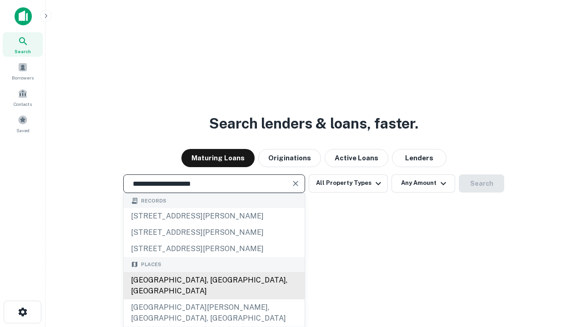
click at [214, 300] on div "[GEOGRAPHIC_DATA], [GEOGRAPHIC_DATA], [GEOGRAPHIC_DATA]" at bounding box center [214, 285] width 181 height 27
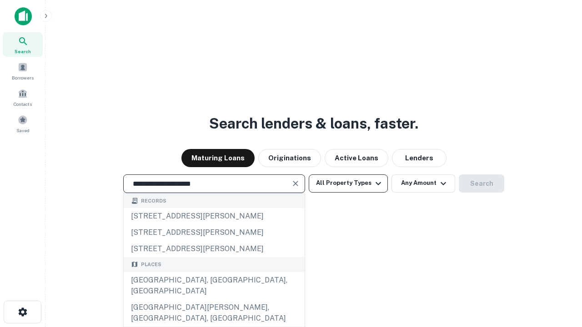
click at [348, 183] on button "All Property Types" at bounding box center [348, 184] width 79 height 18
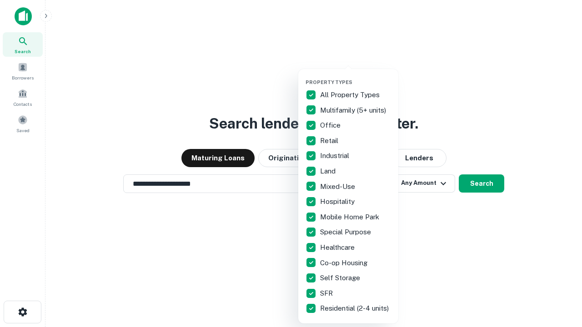
type input "**********"
click at [355, 76] on button "button" at bounding box center [355, 76] width 100 height 0
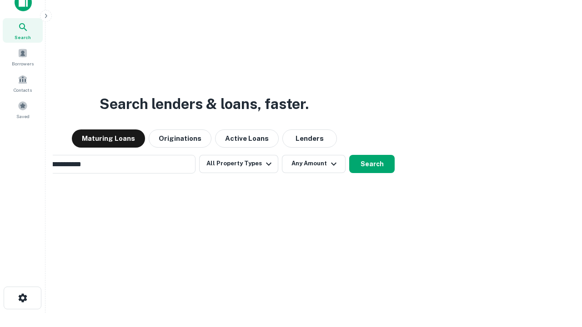
scroll to position [15, 0]
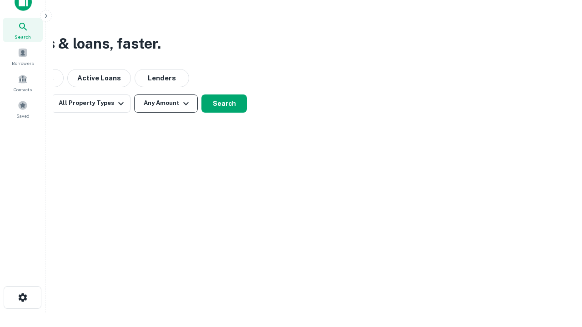
click at [166, 103] on button "Any Amount" at bounding box center [166, 104] width 64 height 18
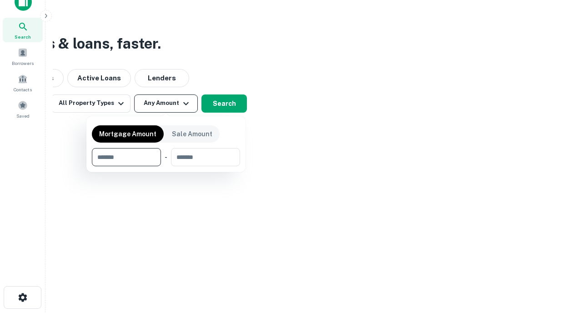
type input "*******"
click at [166, 166] on button "button" at bounding box center [166, 166] width 148 height 0
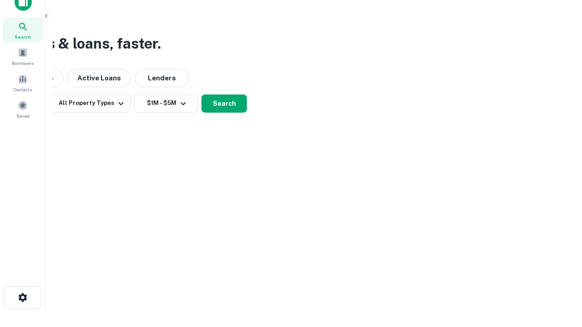
scroll to position [5, 168]
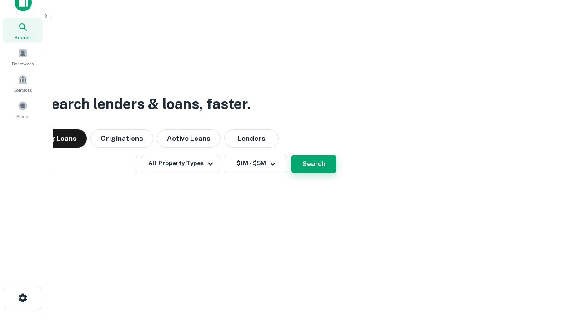
click at [291, 155] on button "Search" at bounding box center [313, 164] width 45 height 18
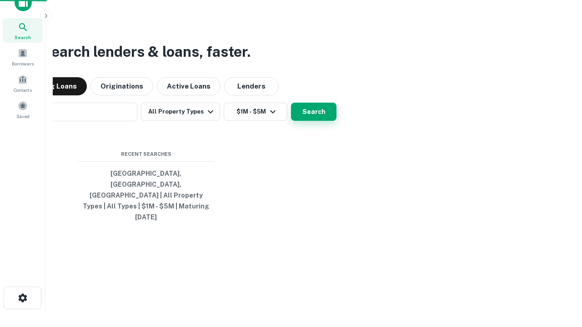
scroll to position [24, 257]
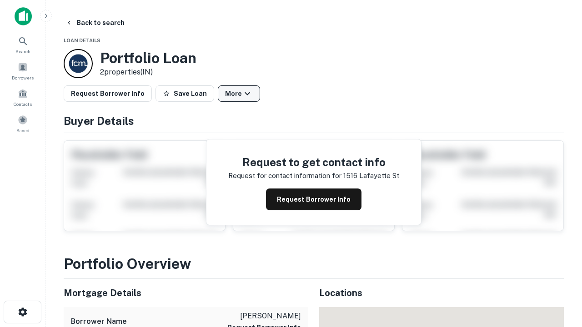
click at [239, 94] on button "More" at bounding box center [239, 93] width 42 height 16
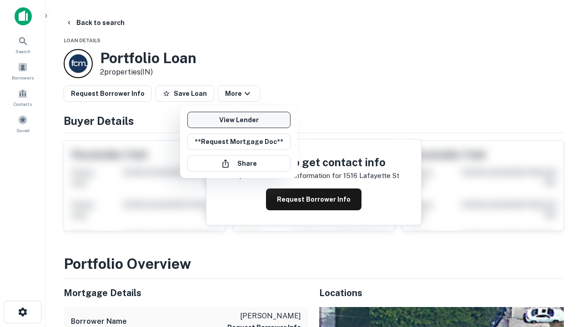
click at [239, 120] on link "View Lender" at bounding box center [238, 120] width 103 height 16
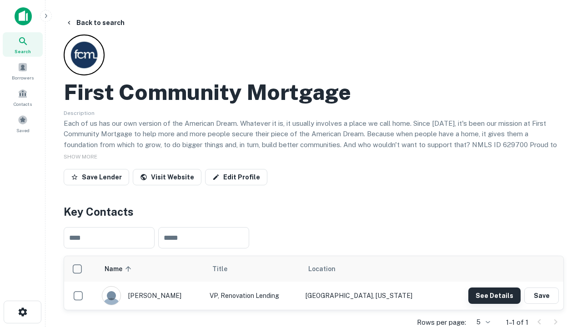
click at [494, 295] on button "See Details" at bounding box center [494, 296] width 52 height 16
